Goal: Task Accomplishment & Management: Manage account settings

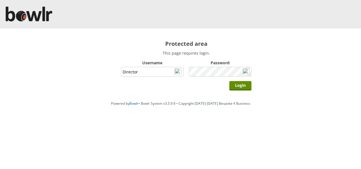
type input "Director"
click at [229, 81] on input "Login" at bounding box center [240, 85] width 22 height 9
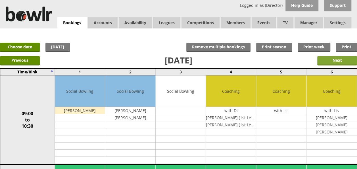
click at [323, 59] on input "Next" at bounding box center [337, 60] width 40 height 9
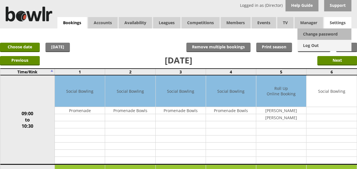
click at [316, 46] on link "Log Out" at bounding box center [324, 45] width 54 height 11
